Goal: Find specific page/section: Find specific page/section

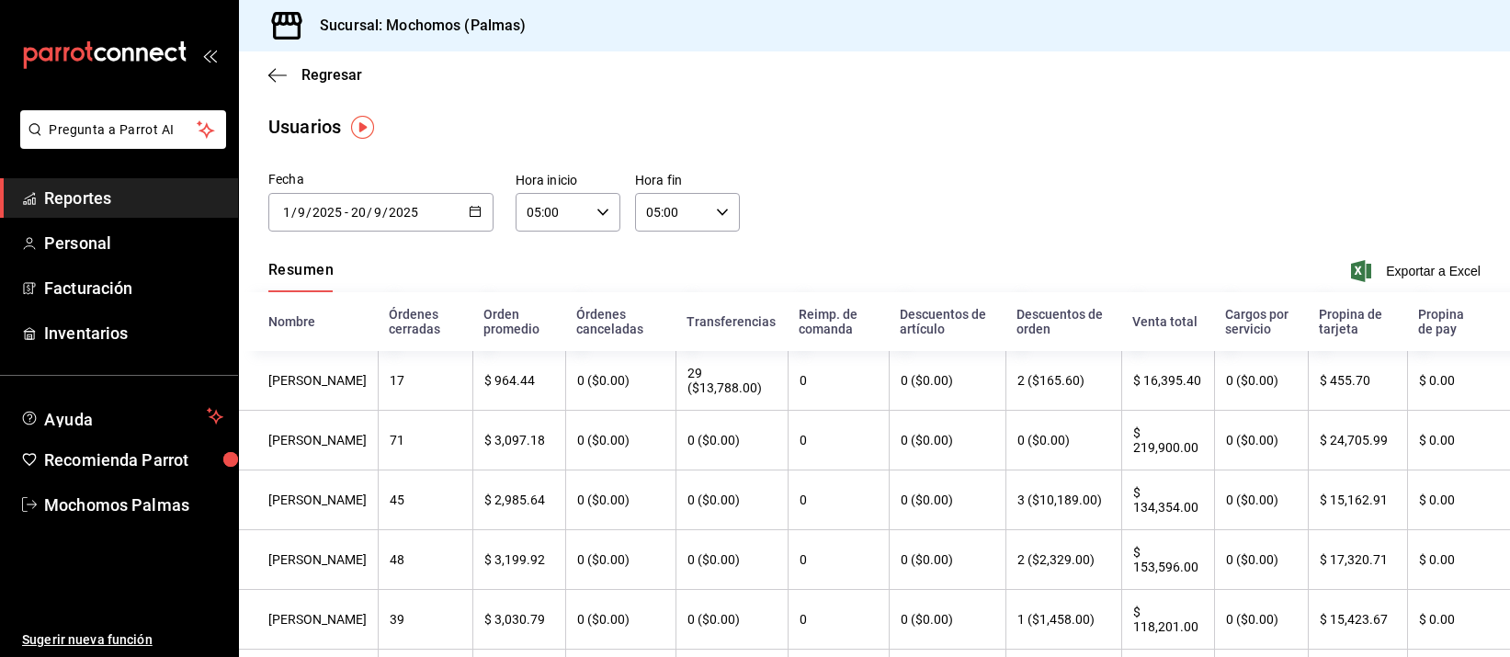
click at [320, 84] on div "Regresar" at bounding box center [874, 74] width 1271 height 47
drag, startPoint x: 0, startPoint y: 0, endPoint x: 324, endPoint y: 74, distance: 331.8
click at [320, 82] on div "Regresar" at bounding box center [874, 74] width 1271 height 47
click at [324, 74] on span "Regresar" at bounding box center [331, 74] width 61 height 17
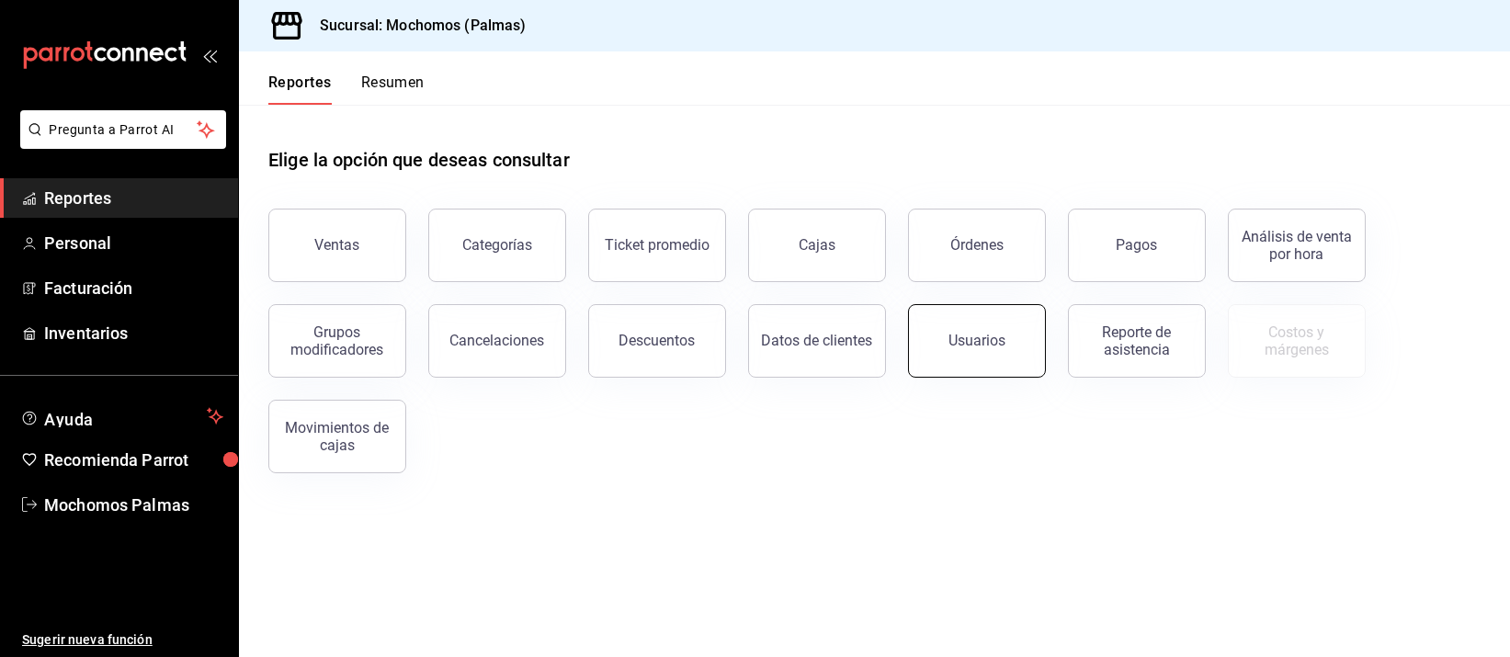
click at [993, 325] on button "Usuarios" at bounding box center [977, 341] width 138 height 74
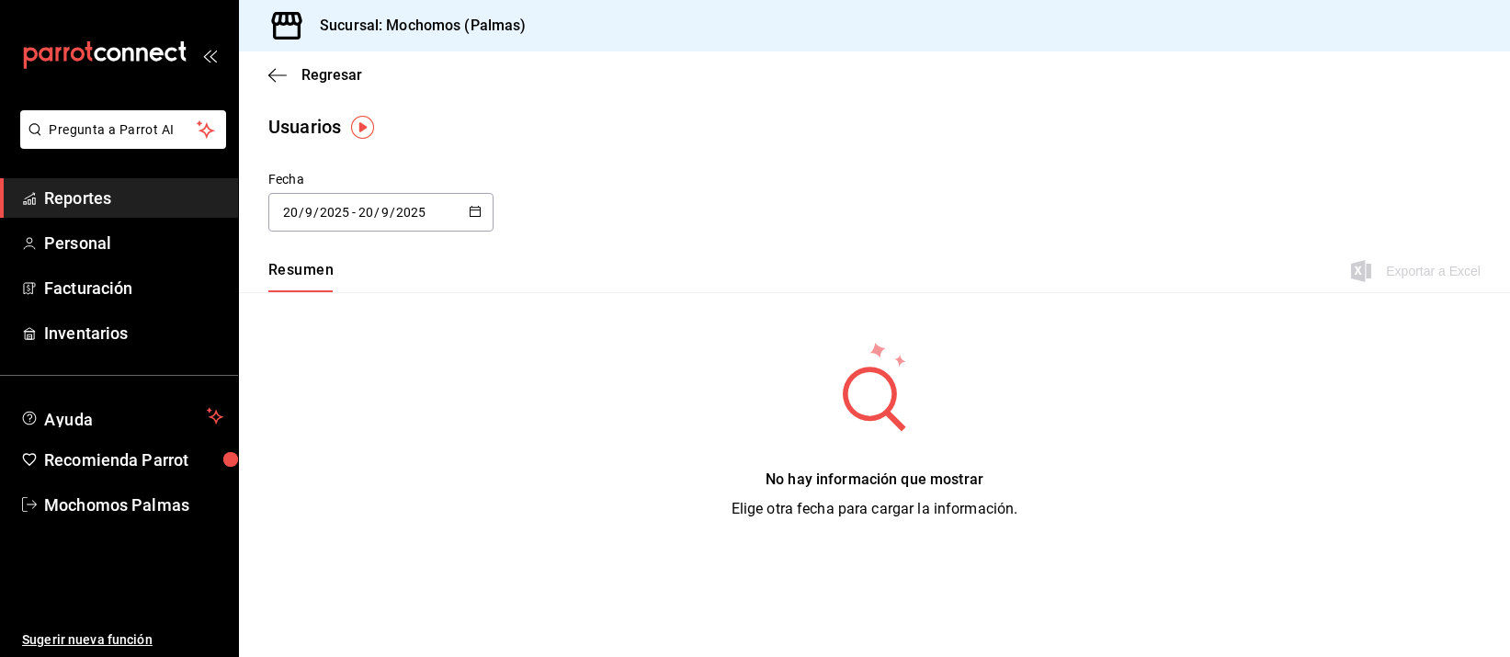
click at [1081, 274] on div "Resumen Exportar a Excel" at bounding box center [874, 273] width 1271 height 39
drag, startPoint x: 280, startPoint y: 71, endPoint x: 296, endPoint y: 69, distance: 15.7
click at [296, 69] on span "Regresar" at bounding box center [315, 74] width 94 height 17
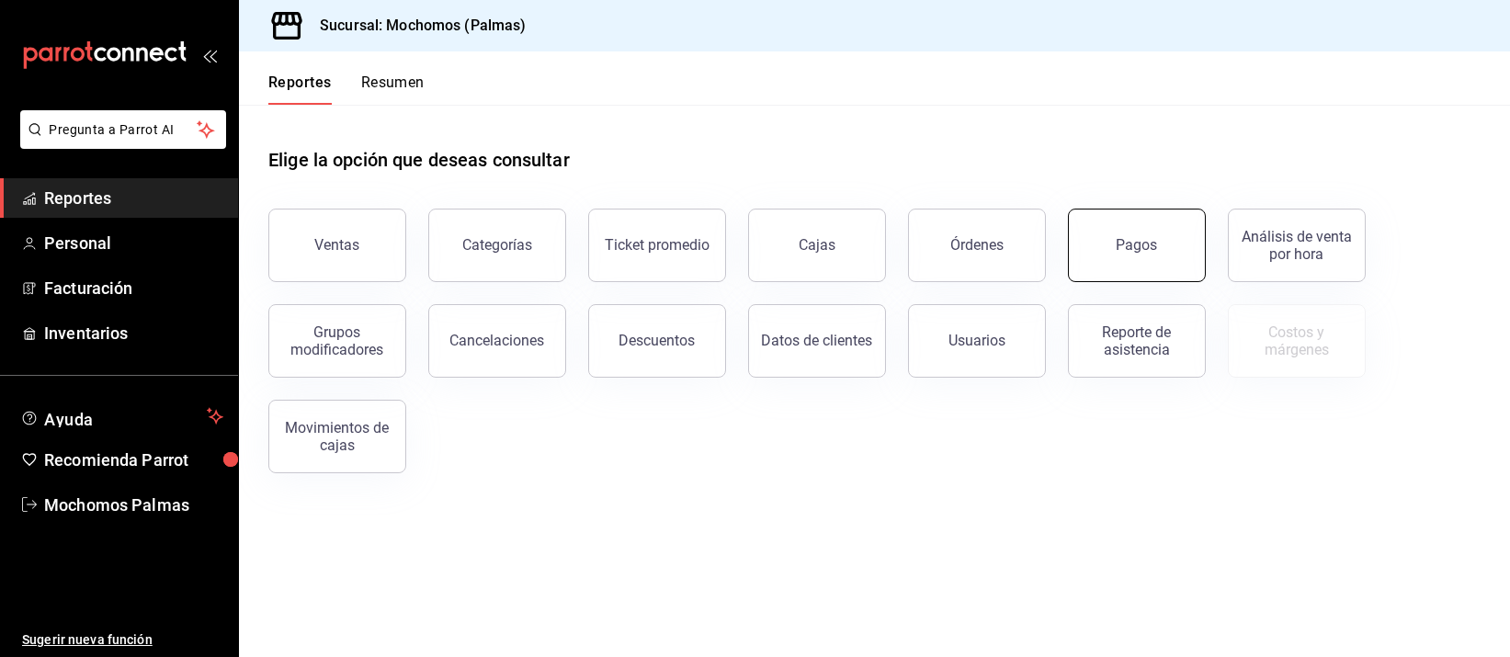
click at [1104, 221] on button "Pagos" at bounding box center [1137, 246] width 138 height 74
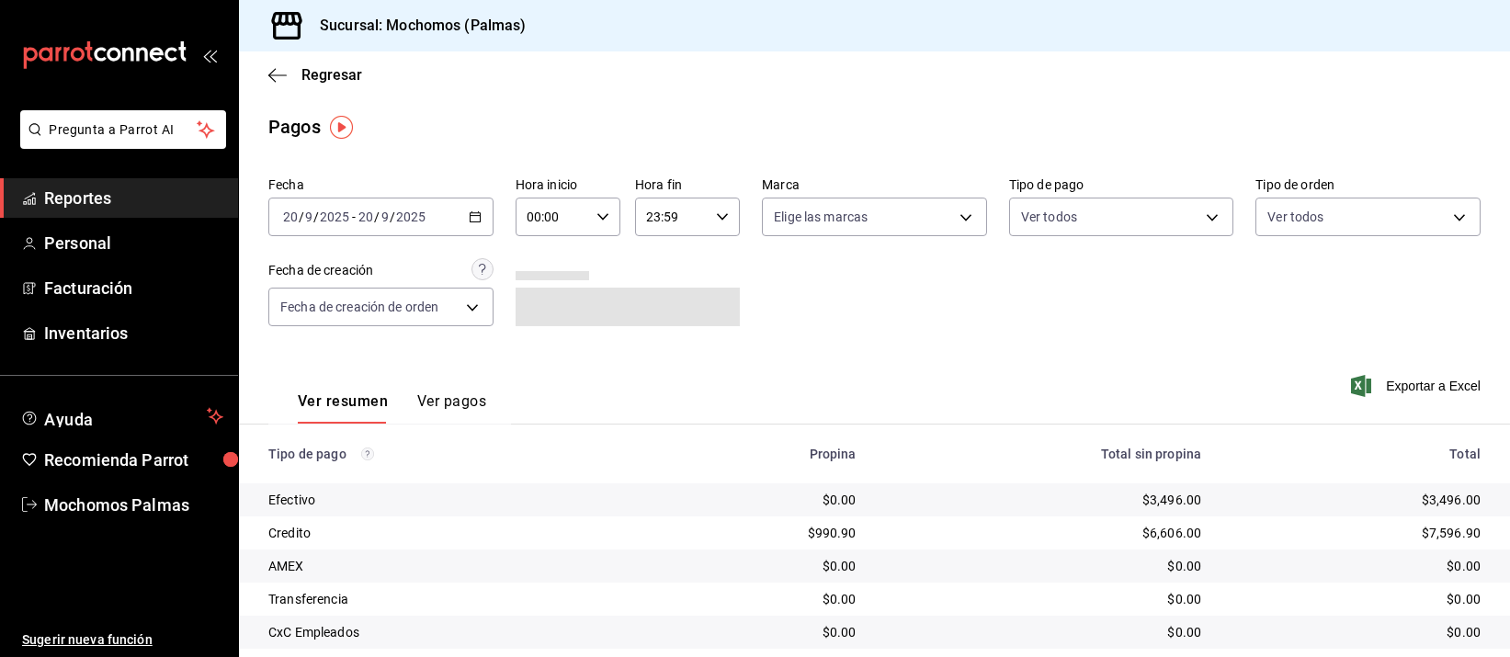
click at [571, 219] on input "00:00" at bounding box center [553, 217] width 74 height 37
drag, startPoint x: 545, startPoint y: 358, endPoint x: 577, endPoint y: 318, distance: 51.0
click at [544, 358] on button "05" at bounding box center [538, 369] width 44 height 37
type input "05:00"
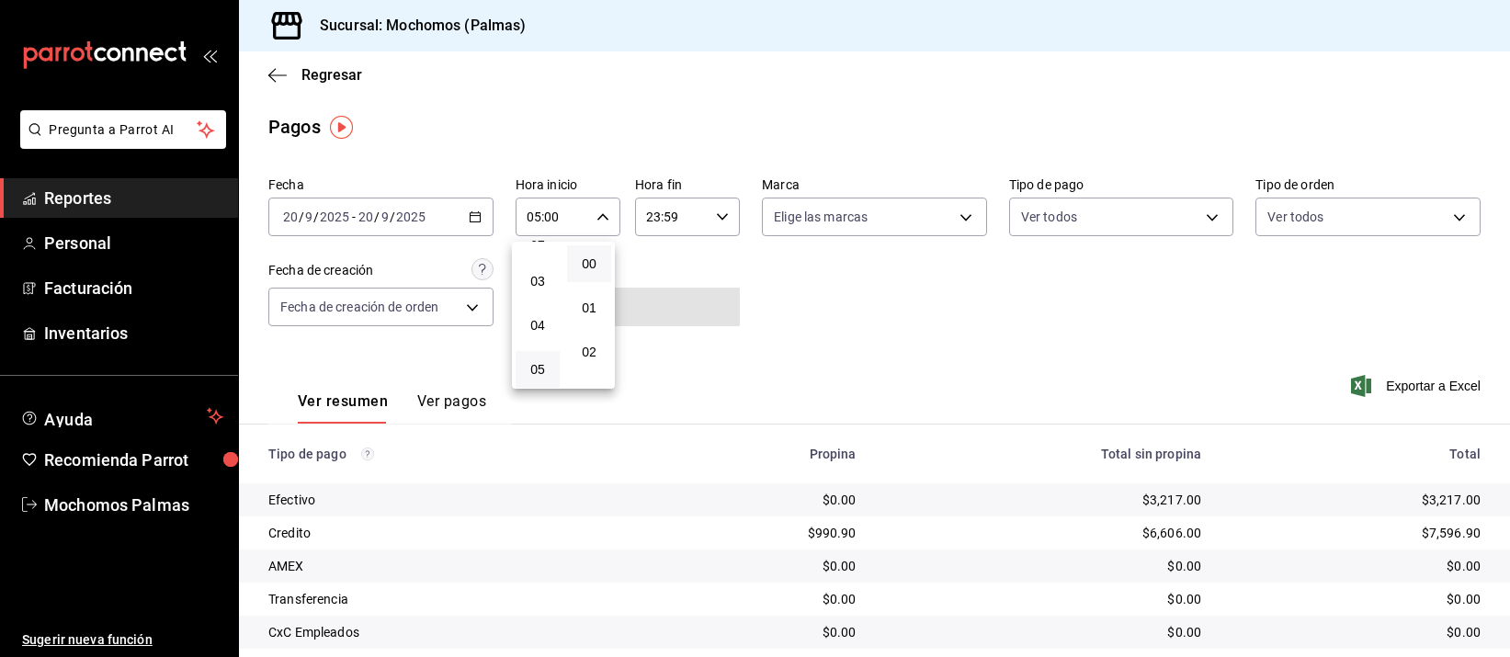
click at [732, 105] on div at bounding box center [755, 328] width 1510 height 657
